Goal: Task Accomplishment & Management: Use online tool/utility

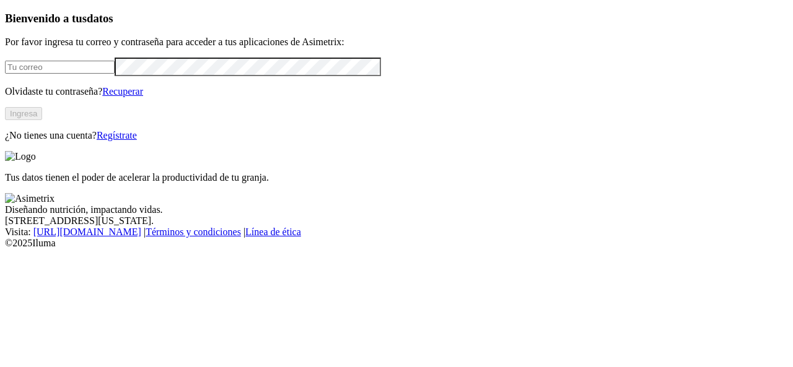
type input "[PERSON_NAME][EMAIL_ADDRESS][PERSON_NAME][DOMAIN_NAME]"
click at [42, 120] on button "Ingresa" at bounding box center [23, 113] width 37 height 13
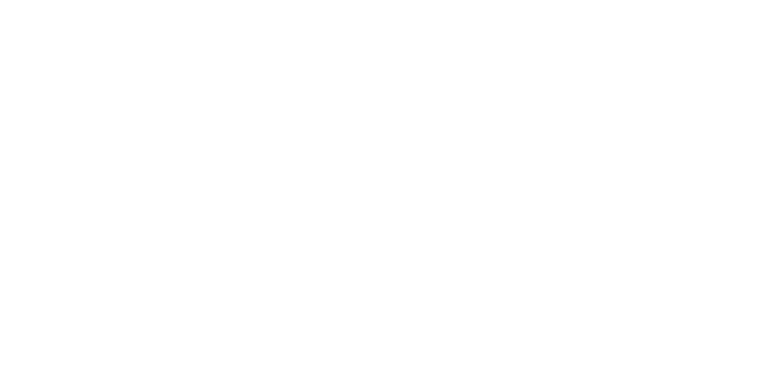
scroll to position [22, 0]
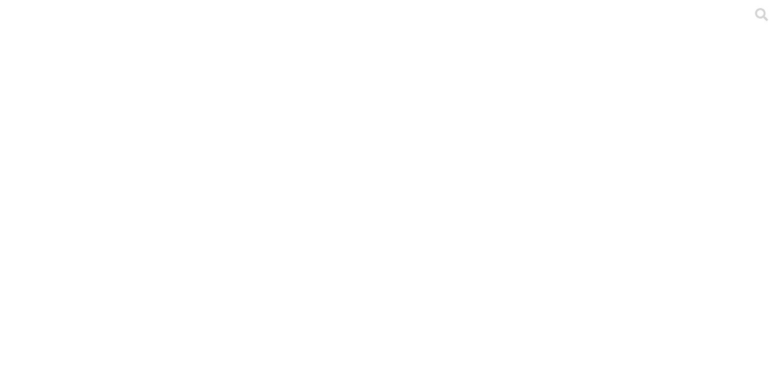
click at [755, 21] on icon at bounding box center [761, 14] width 13 height 13
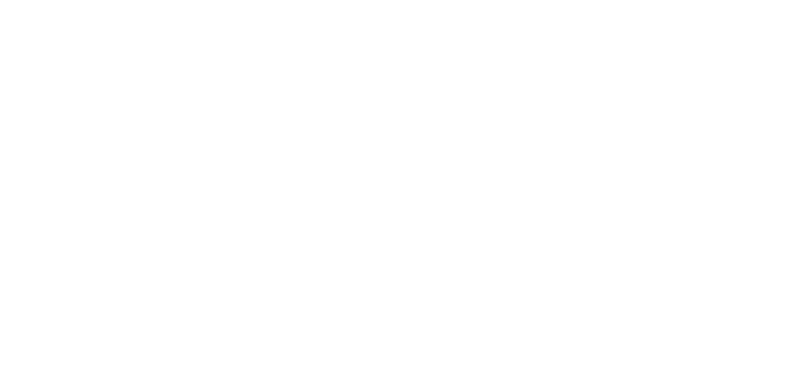
click at [764, 21] on icon at bounding box center [770, 14] width 13 height 13
